Goal: Check status: Check status

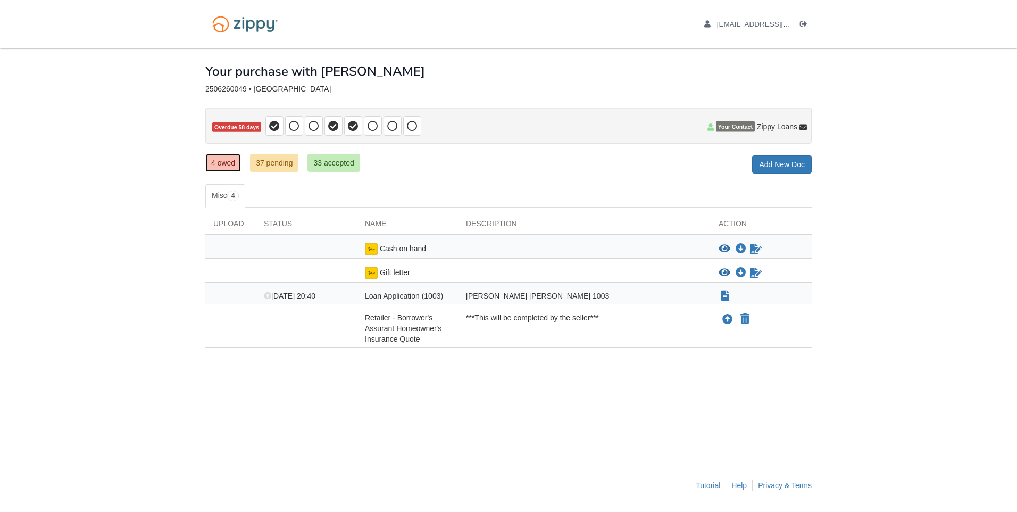
click at [221, 161] on link "4 owed" at bounding box center [223, 163] width 36 height 18
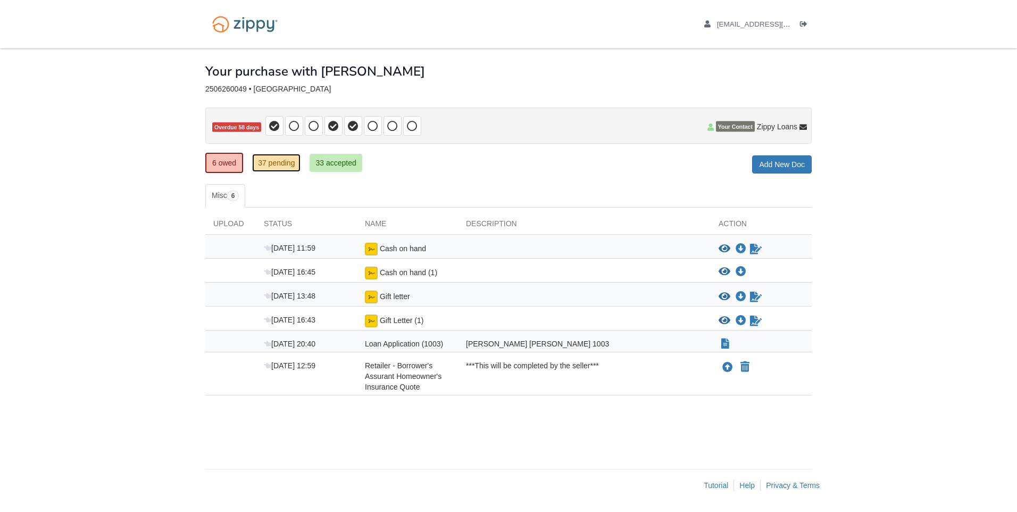
click at [271, 164] on link "37 pending" at bounding box center [276, 163] width 48 height 18
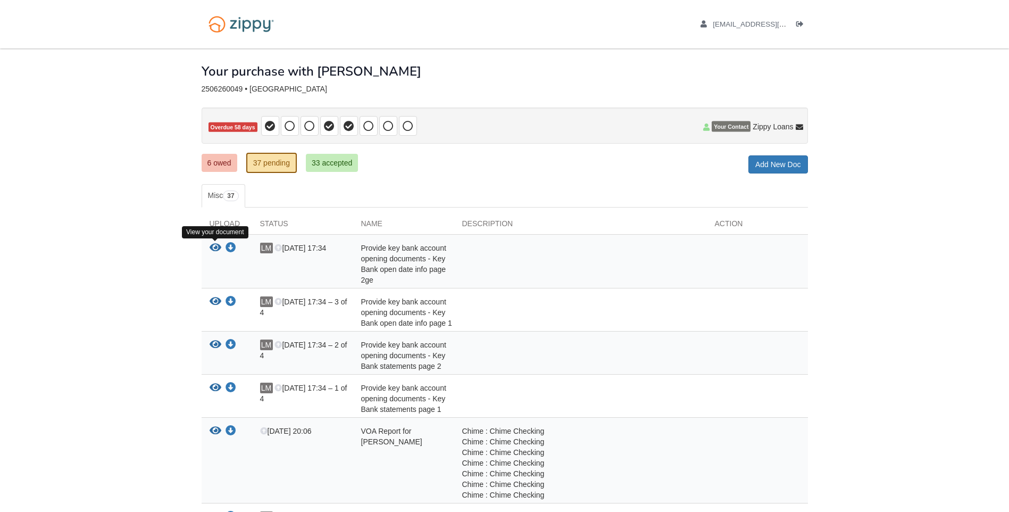
click at [213, 246] on icon "View Provide key bank account opening documents - Key Bank open date info page …" at bounding box center [216, 248] width 12 height 11
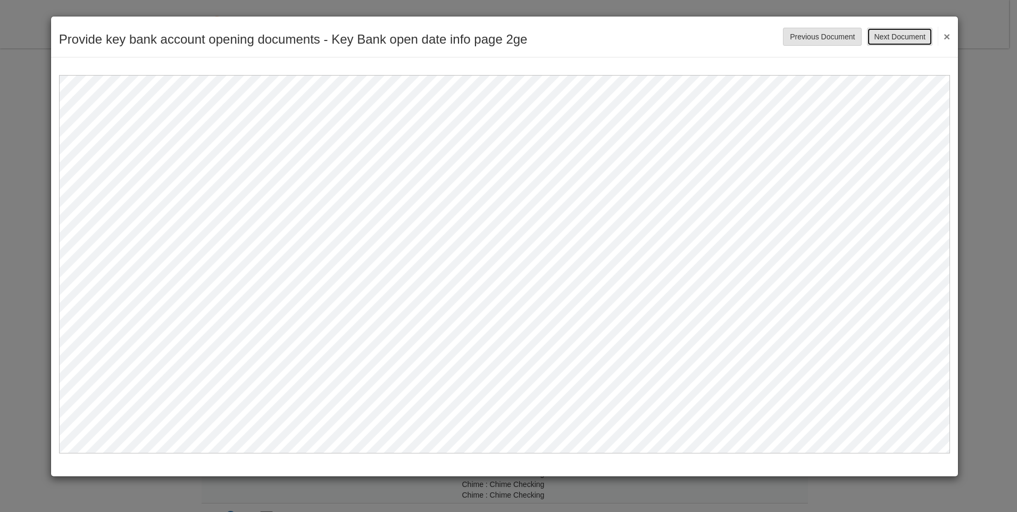
click at [910, 42] on button "Next Document" at bounding box center [899, 37] width 65 height 18
click at [945, 38] on button "×" at bounding box center [944, 36] width 12 height 19
